Goal: Check status

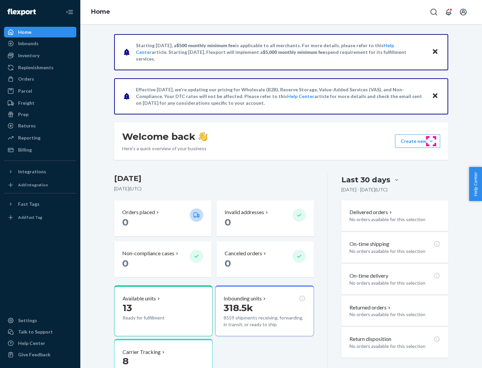
click at [431, 141] on button "Create new Create new inbound Create new order Create new product" at bounding box center [417, 140] width 45 height 13
click at [28, 43] on div "Inbounds" at bounding box center [28, 43] width 20 height 7
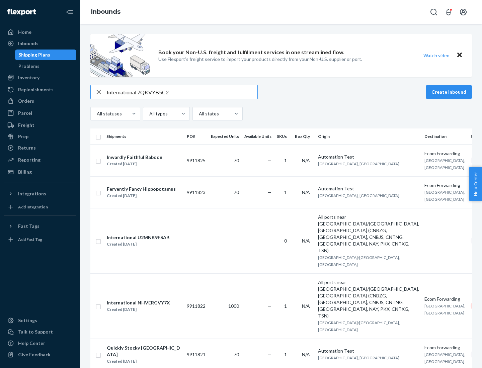
type input "International 7QKVYB5C29"
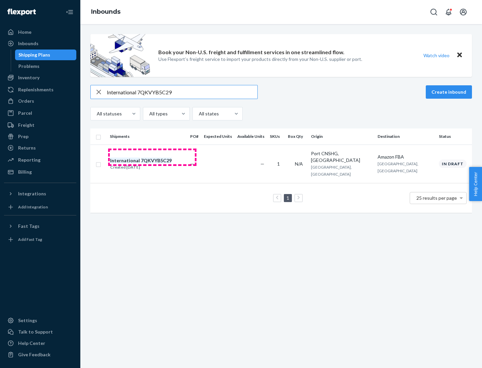
click at [152, 164] on div "Created [DATE]" at bounding box center [141, 167] width 62 height 7
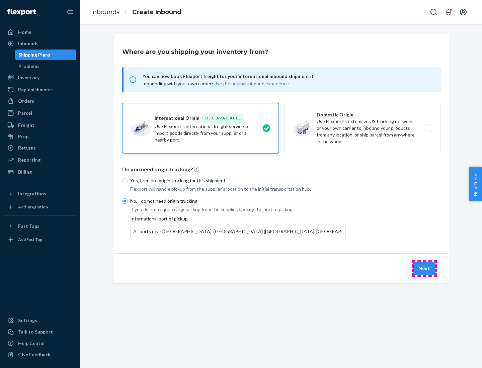
click at [424, 268] on button "Next" at bounding box center [424, 268] width 23 height 13
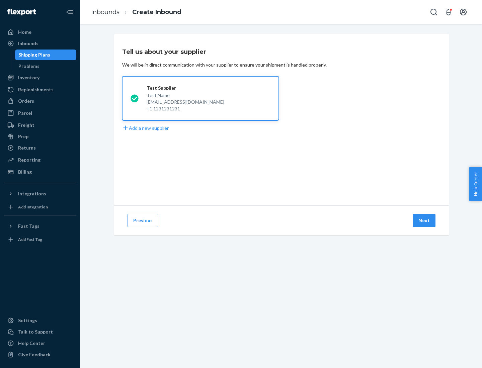
click at [424, 220] on button "Next" at bounding box center [424, 220] width 23 height 13
